Goal: Information Seeking & Learning: Learn about a topic

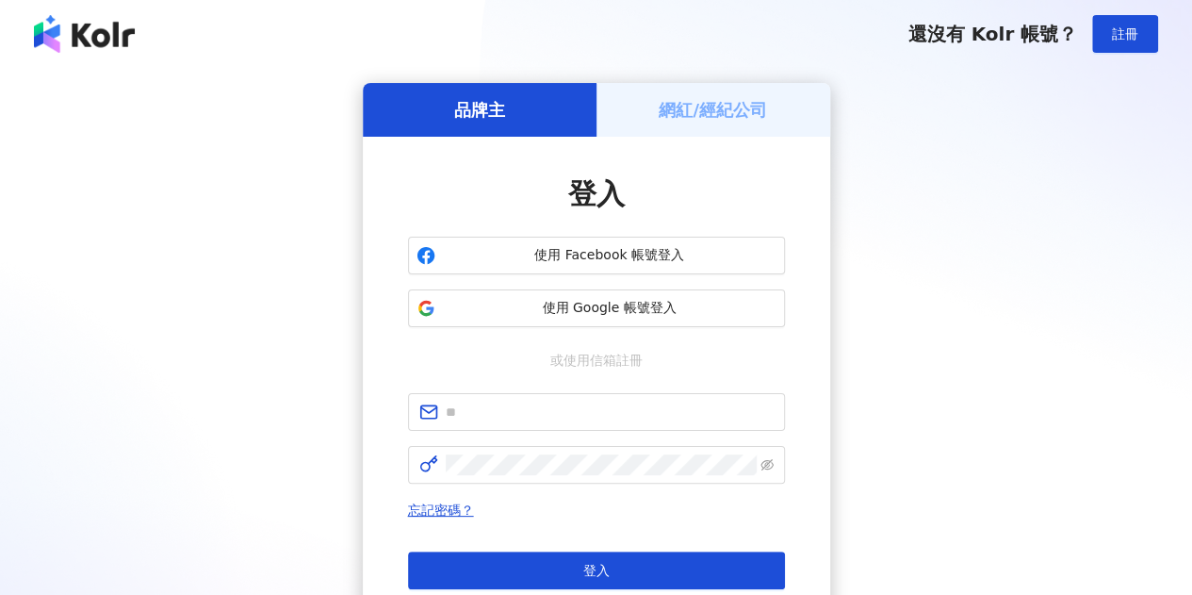
click at [721, 123] on div "網紅/經紀公司" at bounding box center [714, 110] width 234 height 54
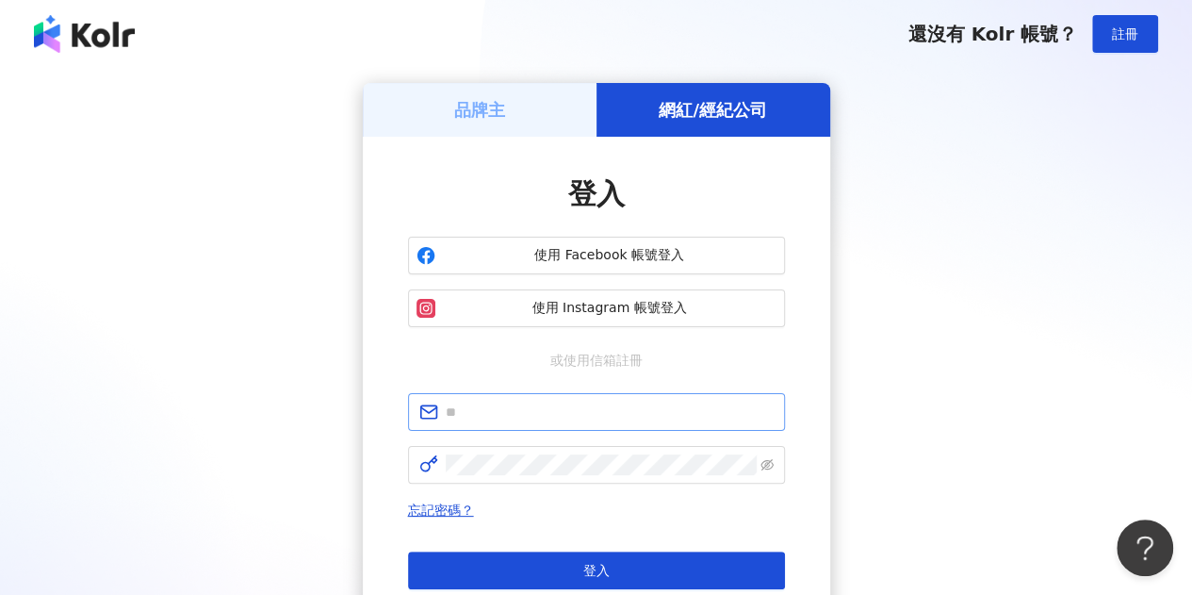
click at [603, 398] on span at bounding box center [596, 412] width 377 height 38
click at [601, 412] on input "text" at bounding box center [610, 412] width 328 height 21
type input "**********"
click button "登入" at bounding box center [596, 570] width 377 height 38
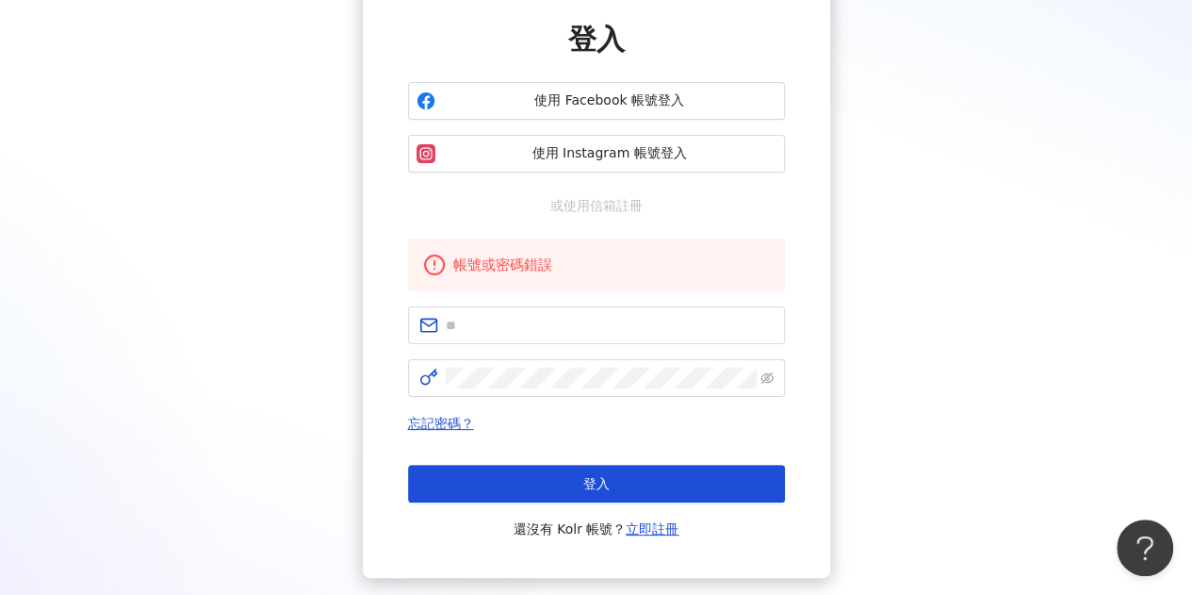
scroll to position [157, 0]
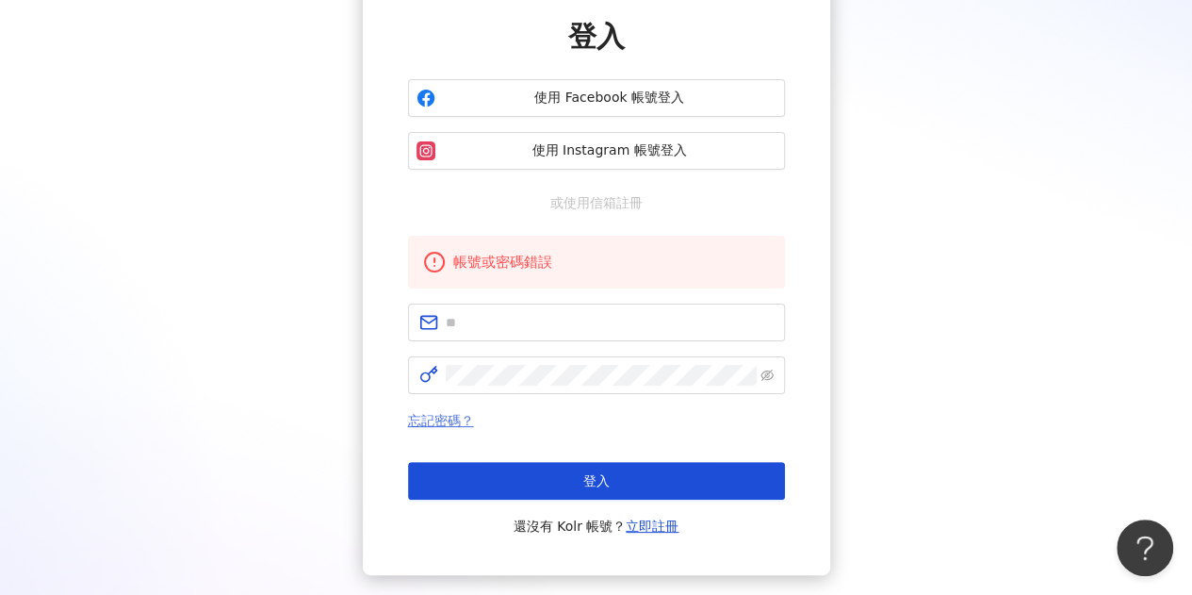
click at [454, 416] on link "忘記密碼？" at bounding box center [441, 420] width 66 height 15
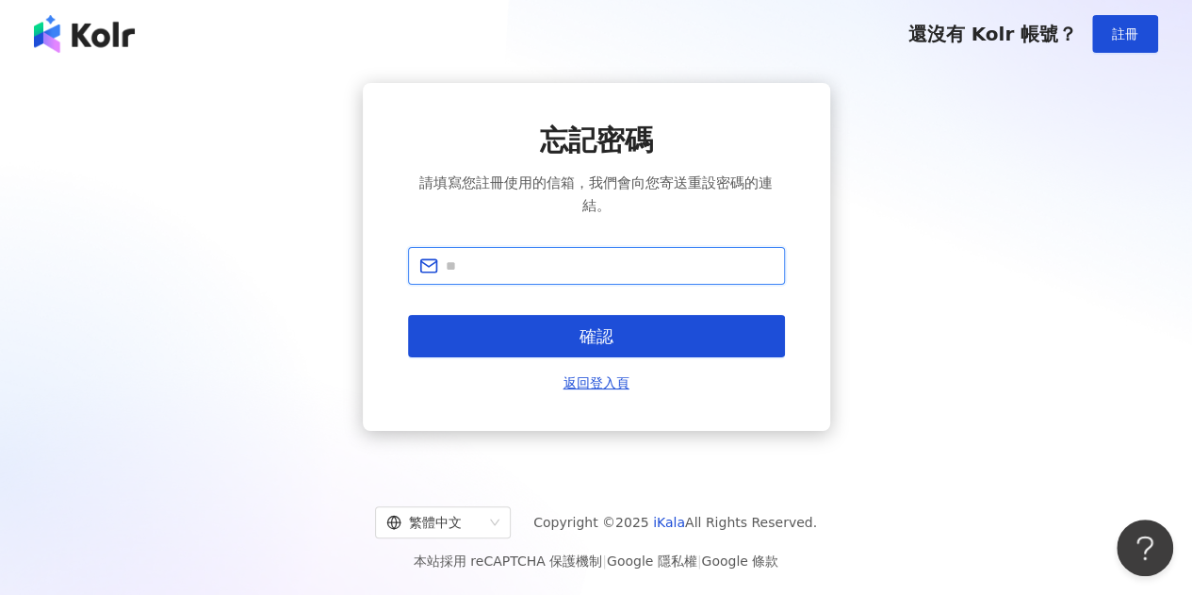
click at [600, 261] on input "text" at bounding box center [610, 265] width 328 height 21
type input "**********"
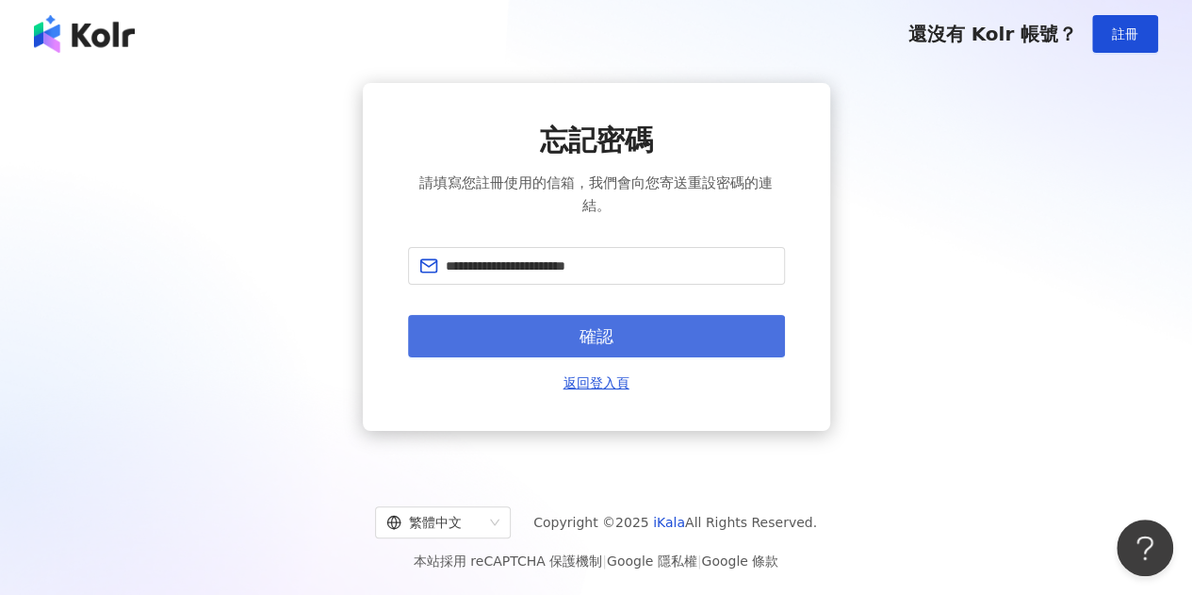
click at [612, 343] on span "確認" at bounding box center [597, 336] width 34 height 21
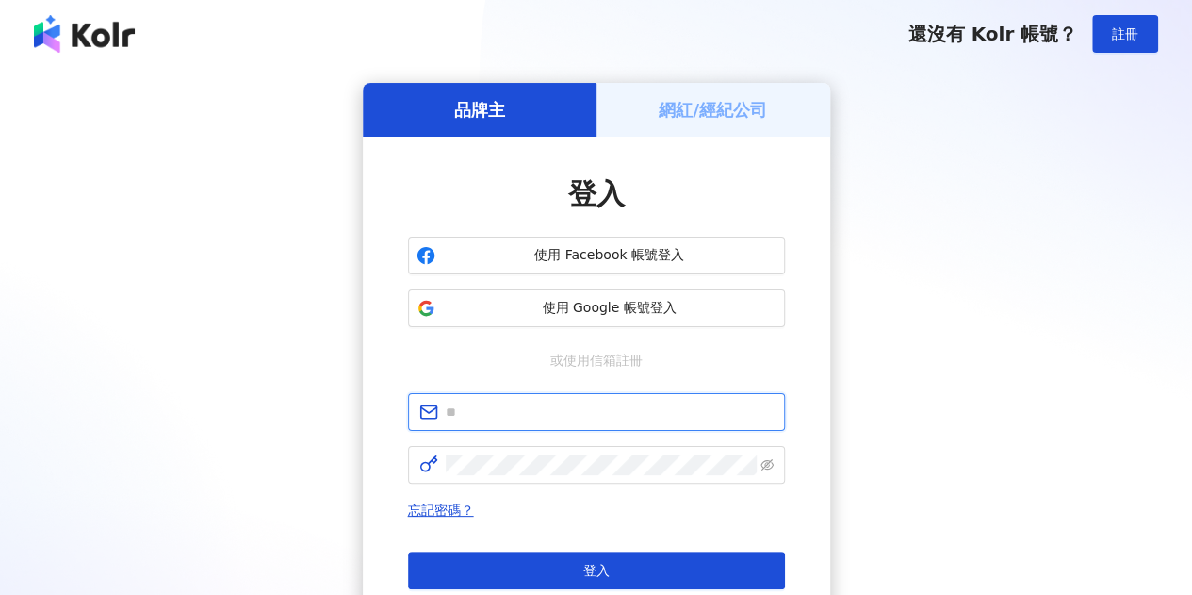
click at [617, 403] on input "text" at bounding box center [610, 412] width 328 height 21
type input "**********"
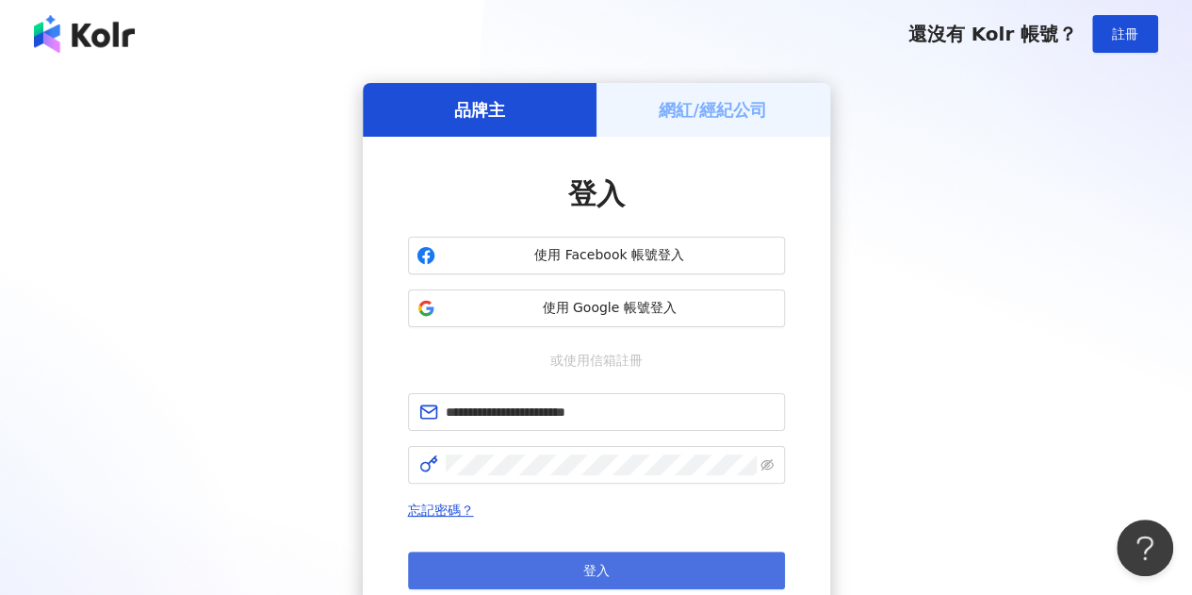
click at [613, 565] on button "登入" at bounding box center [596, 570] width 377 height 38
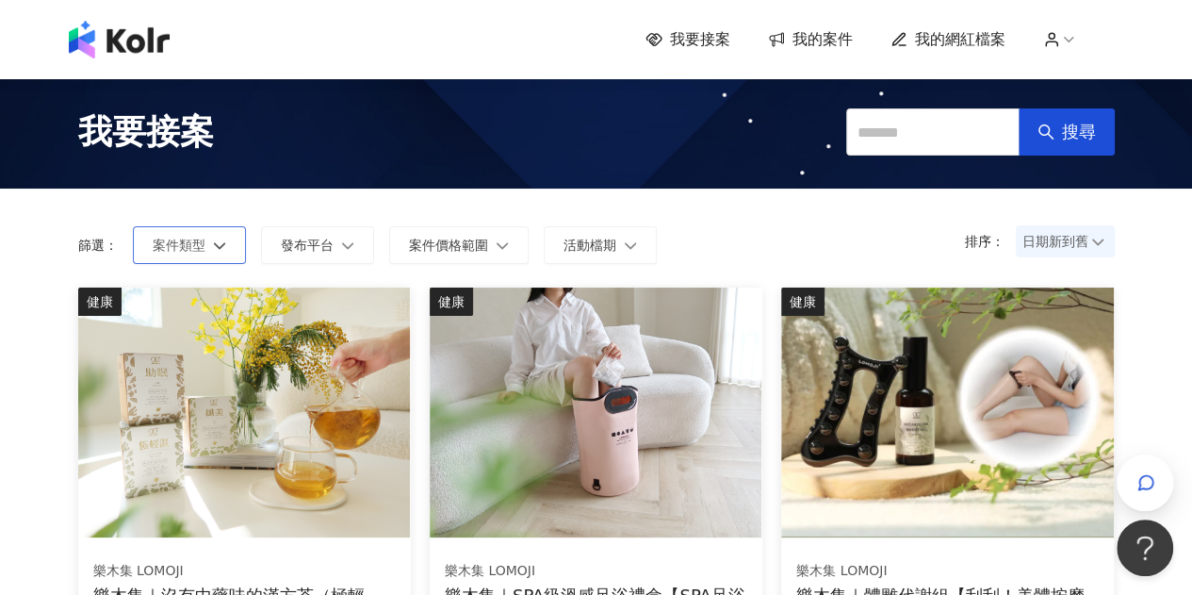
click at [222, 262] on button "案件類型" at bounding box center [189, 245] width 113 height 38
click at [305, 250] on span "發布平台" at bounding box center [307, 245] width 53 height 15
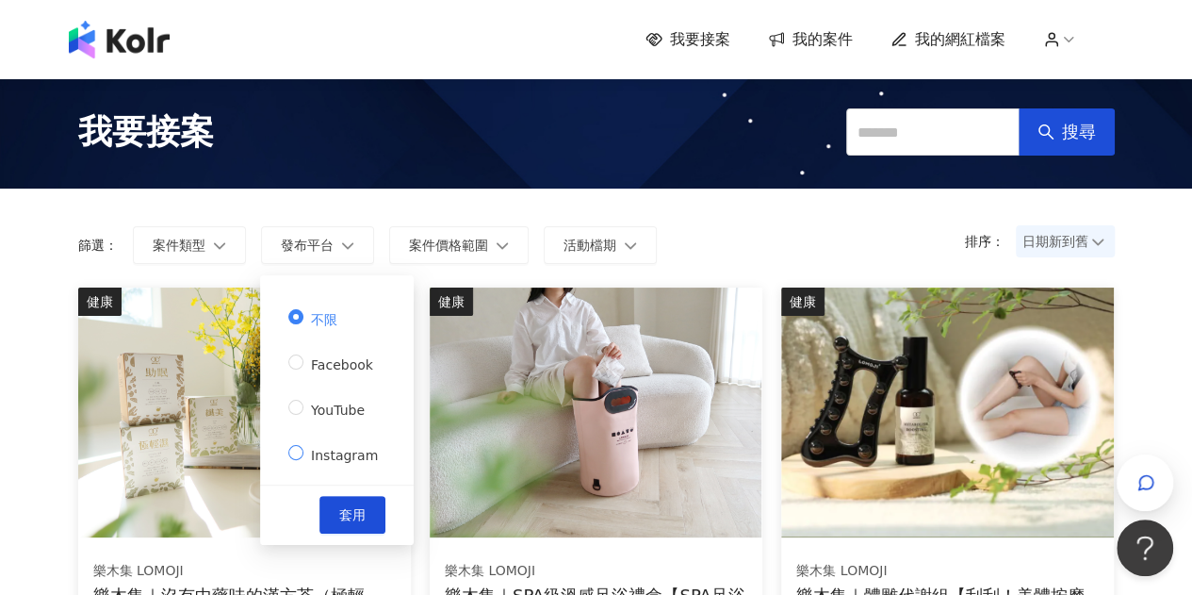
click at [329, 448] on span "Instagram" at bounding box center [345, 455] width 82 height 15
click at [339, 515] on span "套用" at bounding box center [352, 514] width 26 height 15
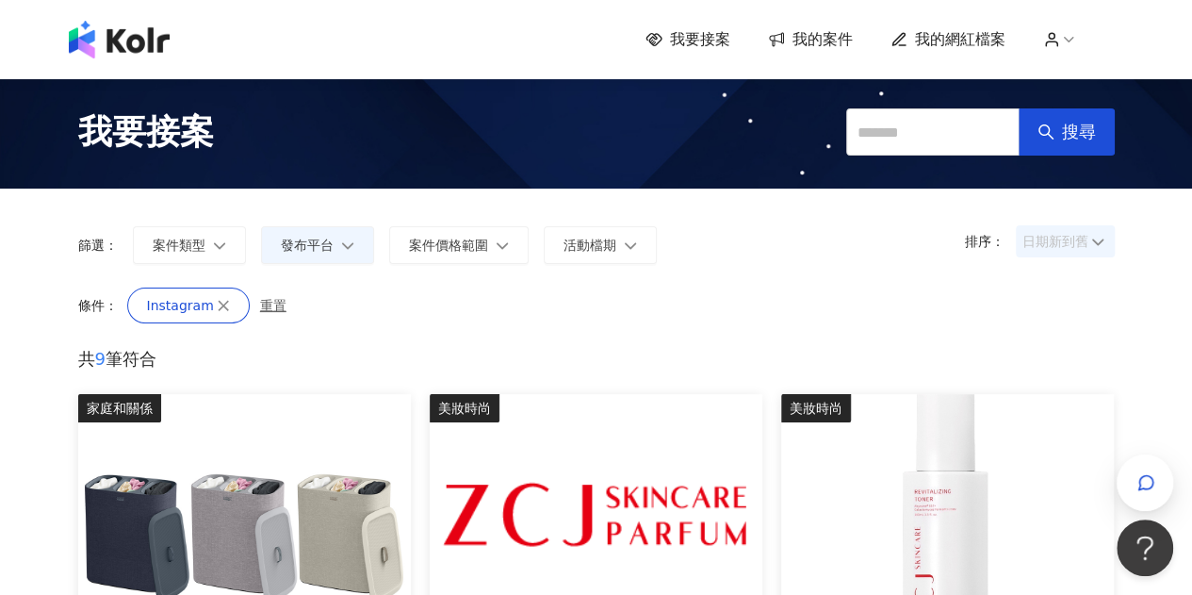
click at [1108, 246] on div "日期新到舊" at bounding box center [1065, 241] width 99 height 32
click at [1086, 282] on div "價格高到低" at bounding box center [1064, 281] width 69 height 21
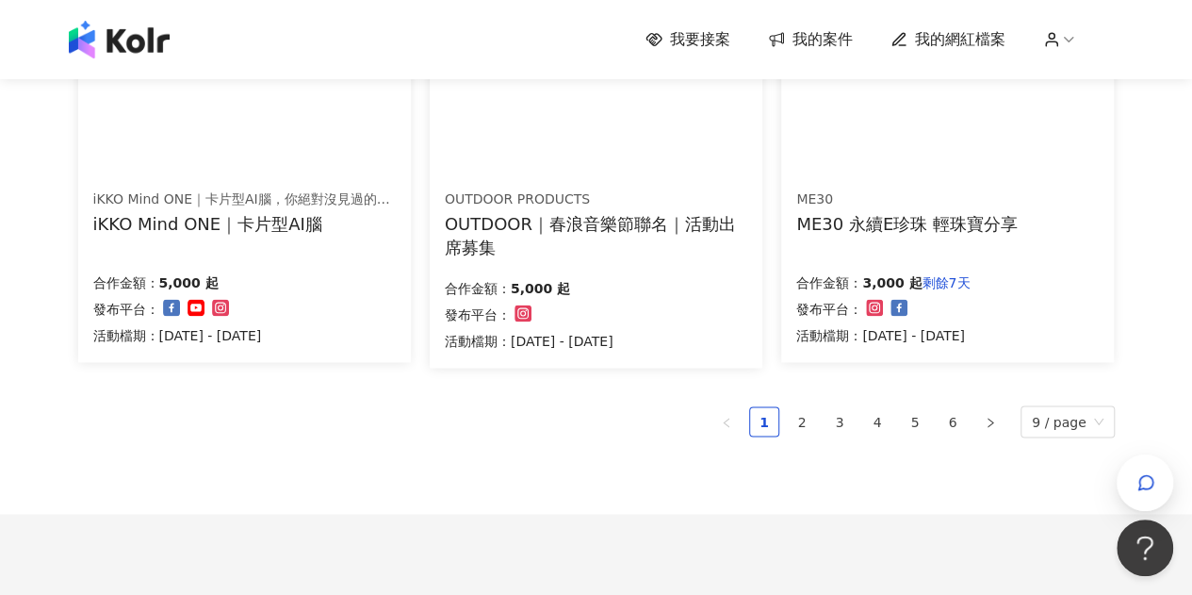
scroll to position [1419, 0]
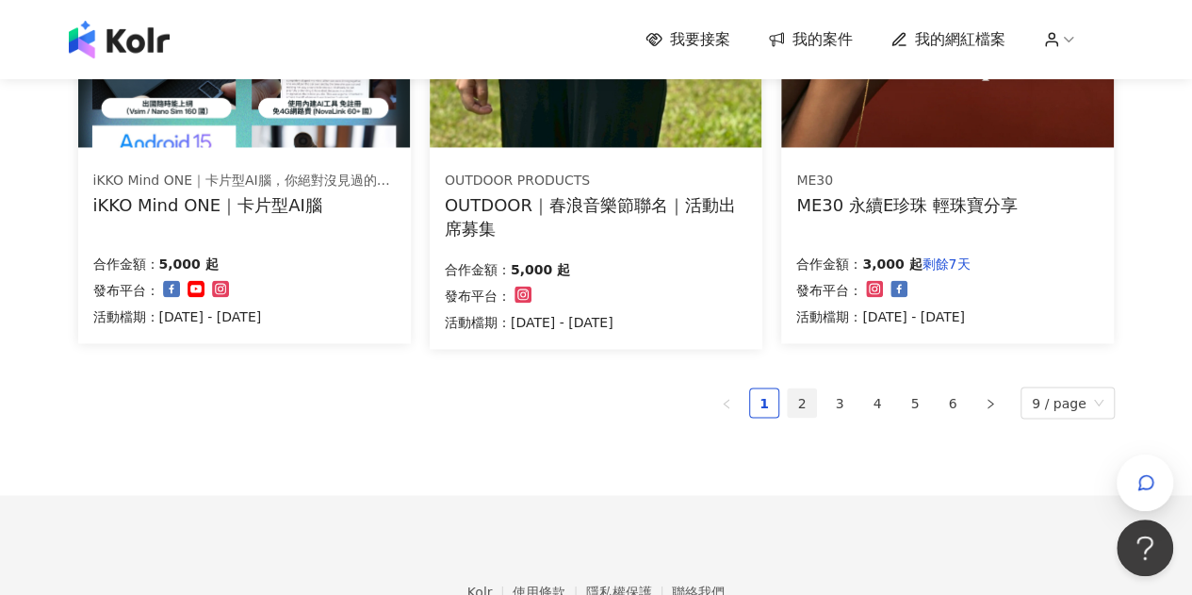
click at [807, 408] on link "2" at bounding box center [802, 402] width 28 height 28
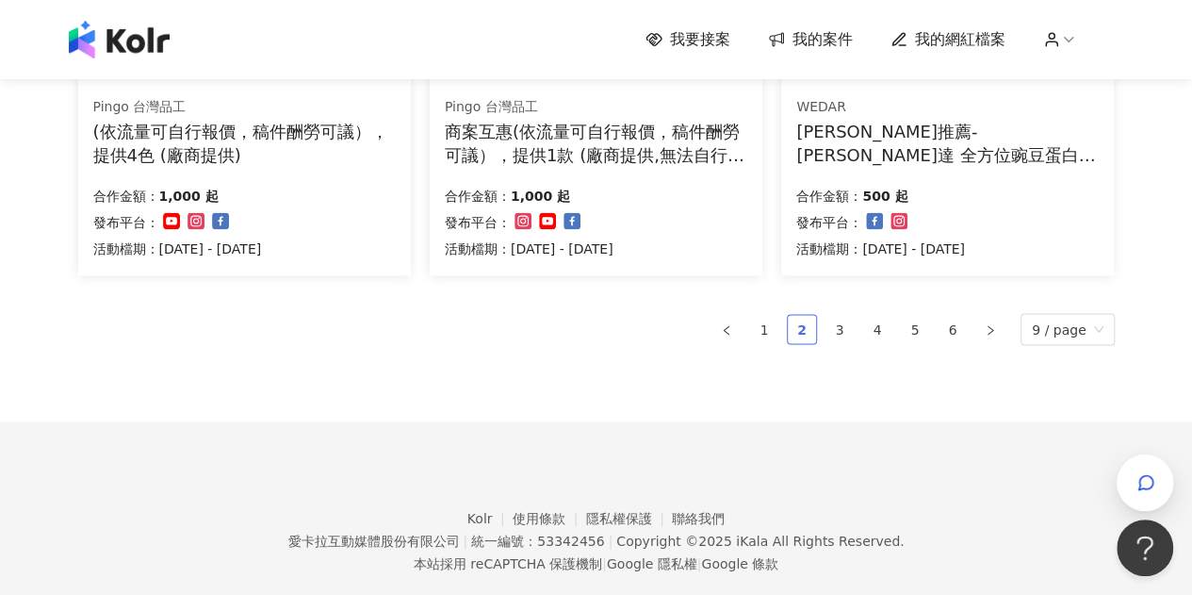
scroll to position [1504, 0]
click at [835, 316] on link "3" at bounding box center [840, 328] width 28 height 28
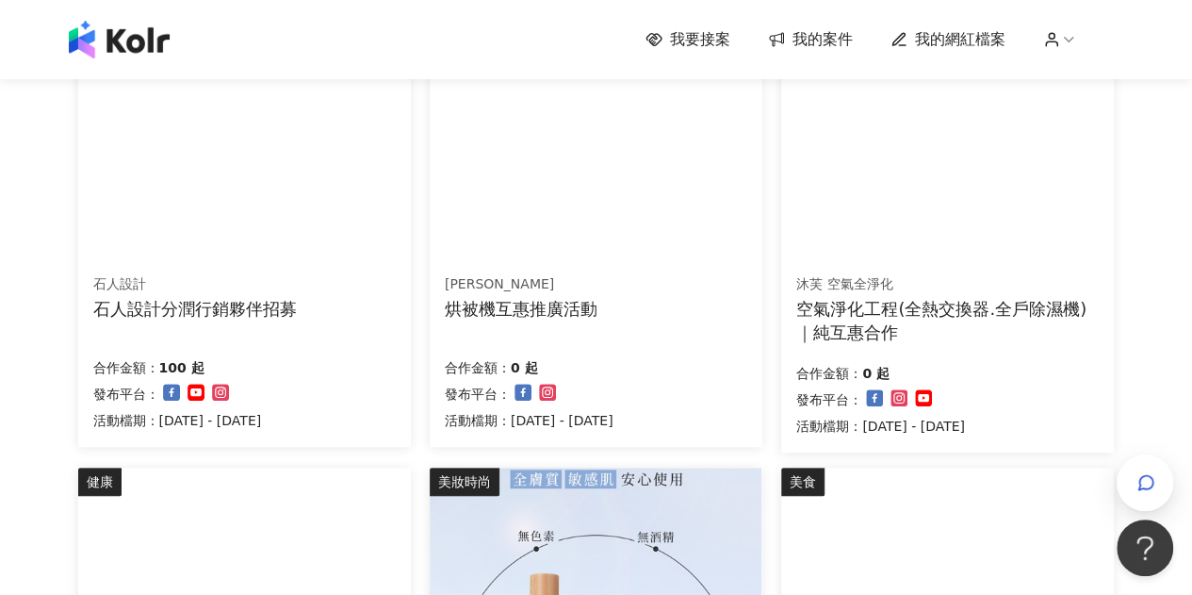
scroll to position [401, 0]
